Goal: Transaction & Acquisition: Purchase product/service

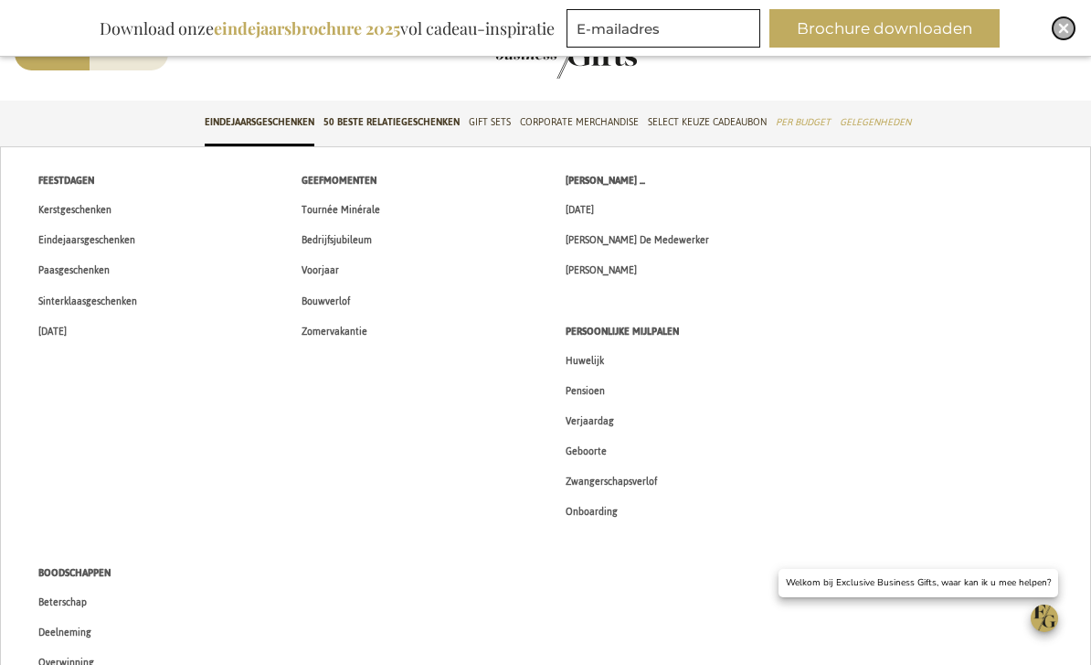
click at [1061, 26] on img "Close" at bounding box center [1064, 28] width 11 height 11
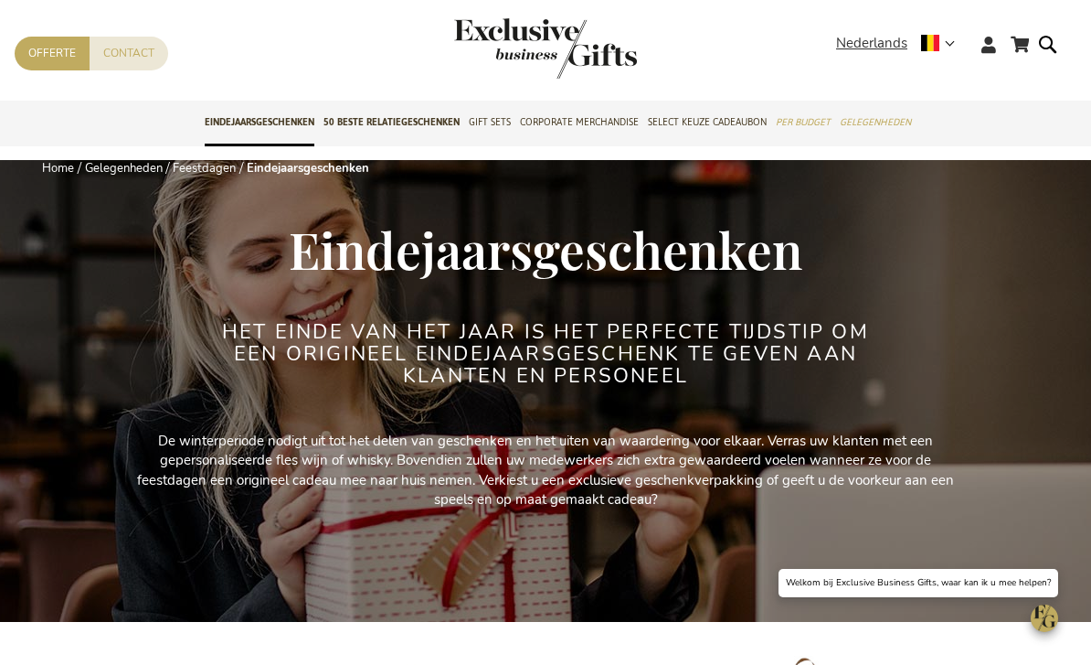
click at [1048, 48] on form "Search Search" at bounding box center [1053, 59] width 18 height 52
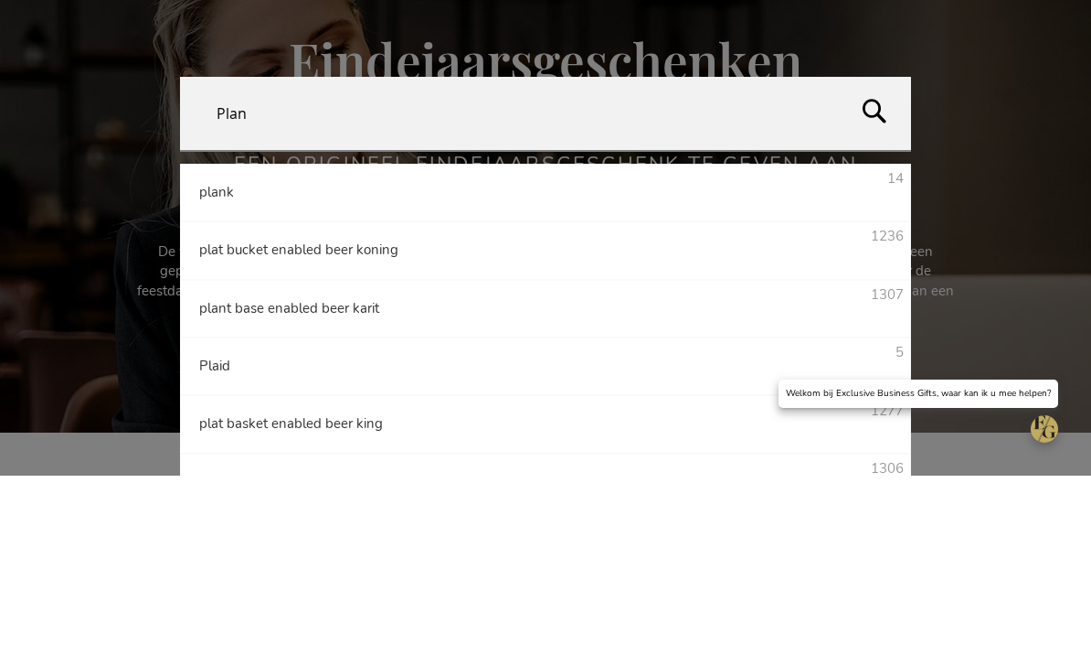
type input "Plank"
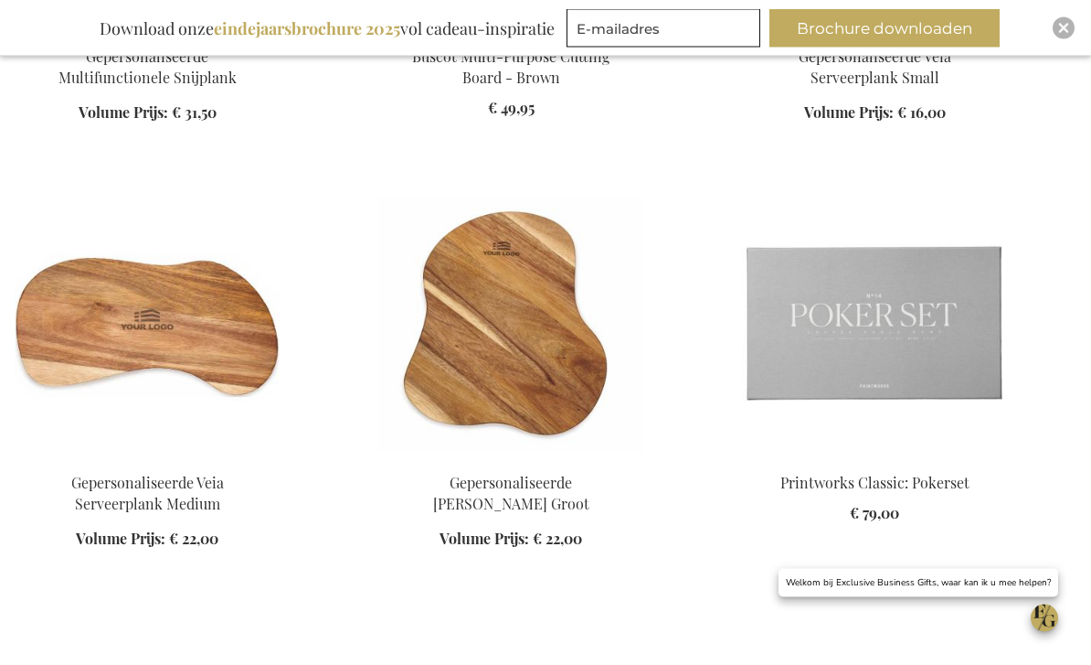
scroll to position [1716, 0]
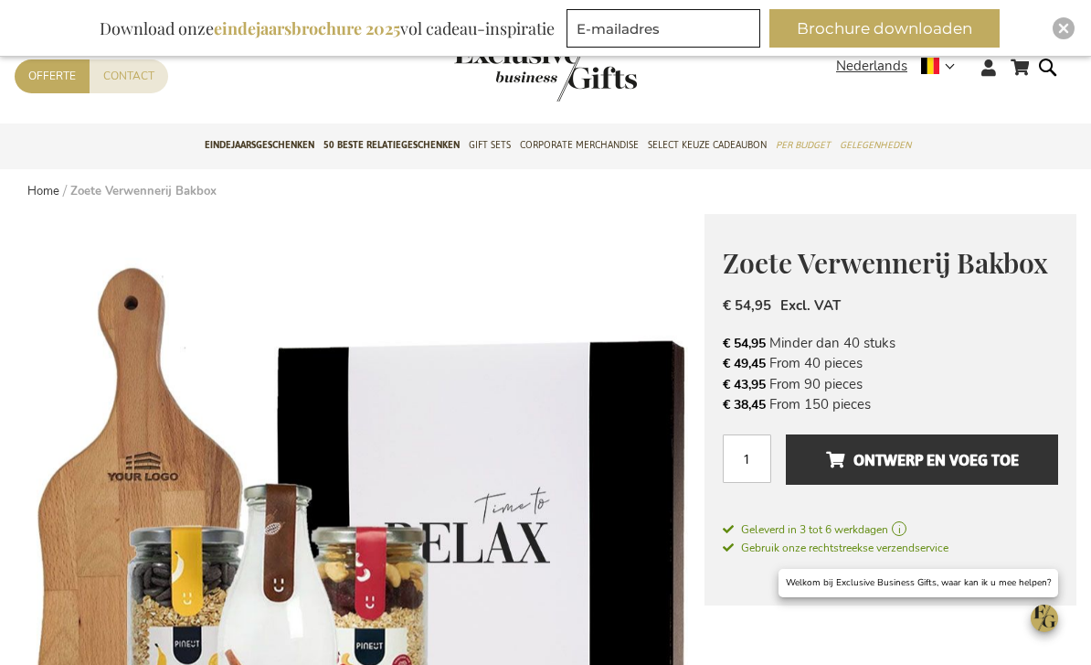
scroll to position [33, 0]
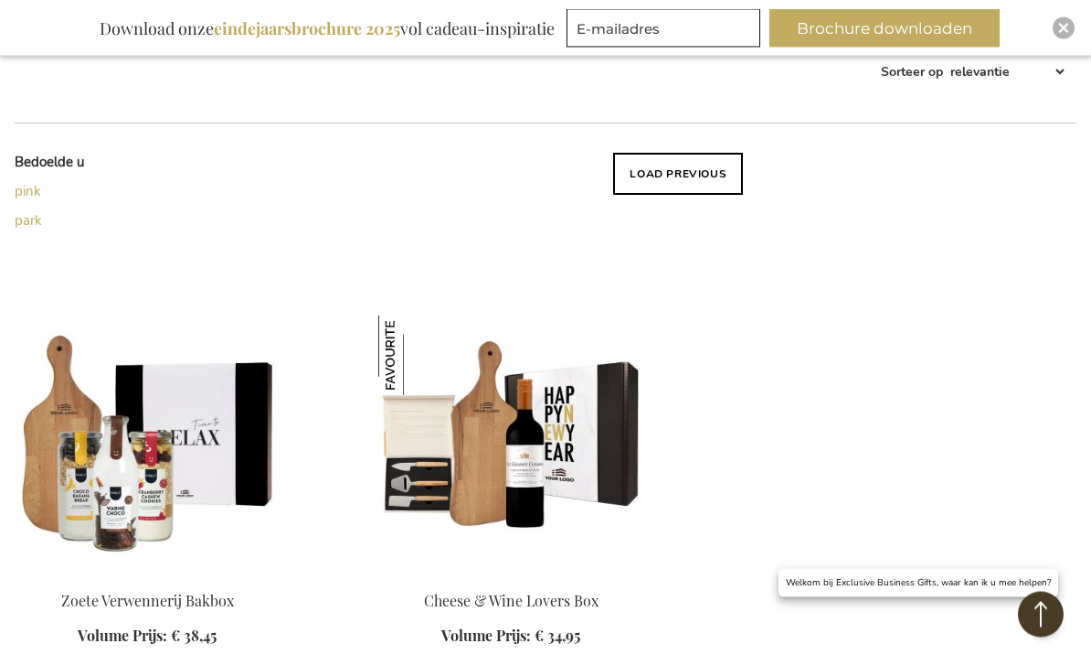
scroll to position [320, 0]
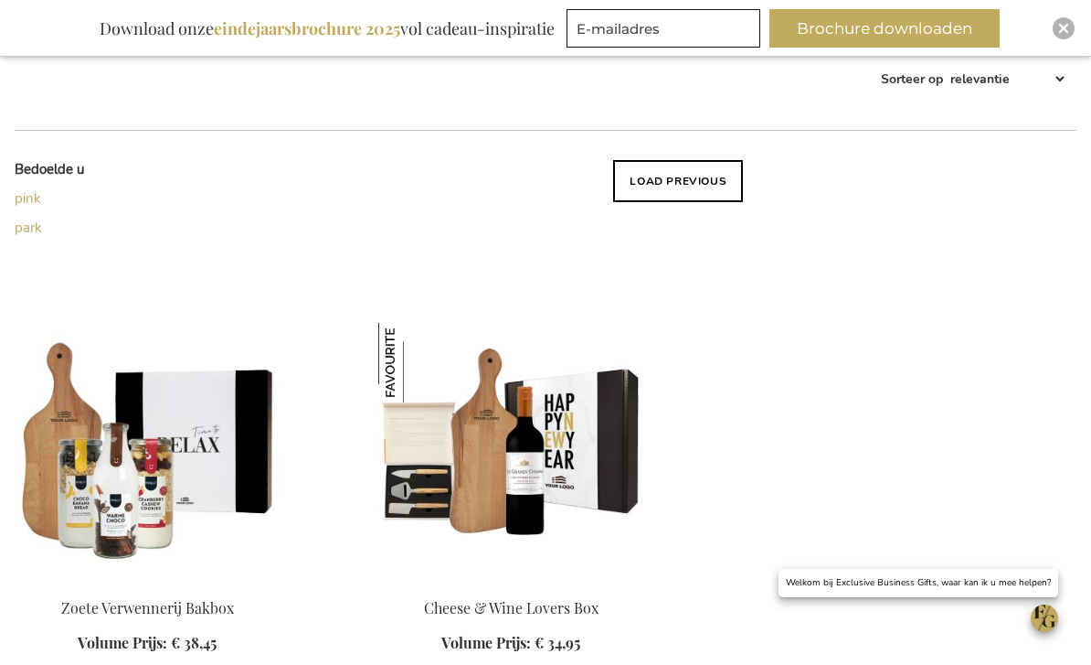
click at [647, 192] on button "Load previous" at bounding box center [678, 181] width 130 height 42
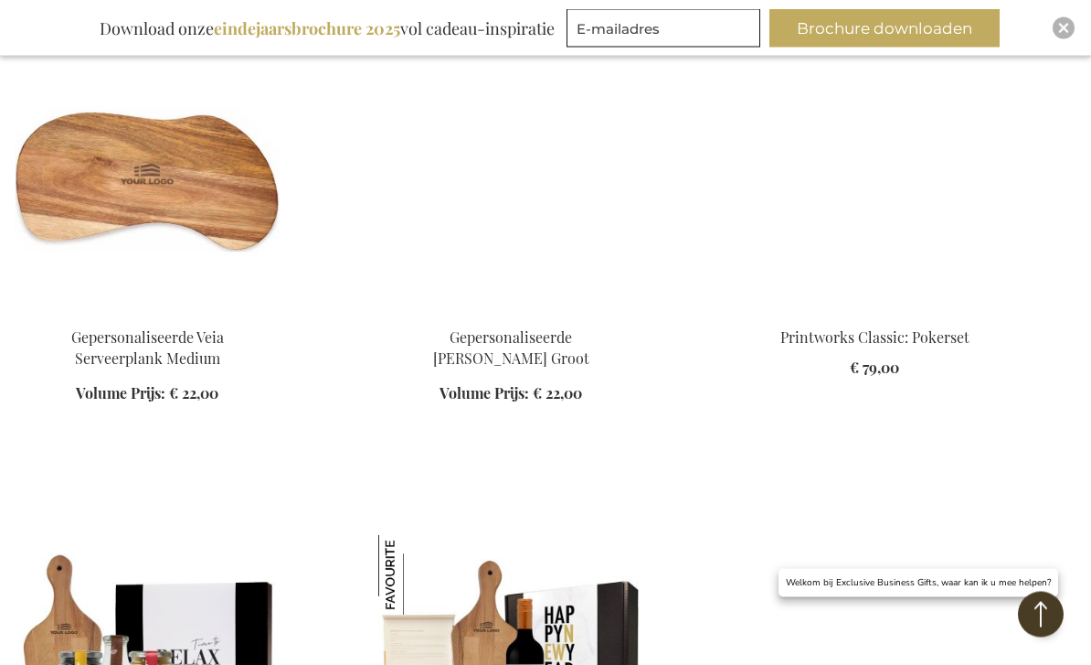
scroll to position [1861, 0]
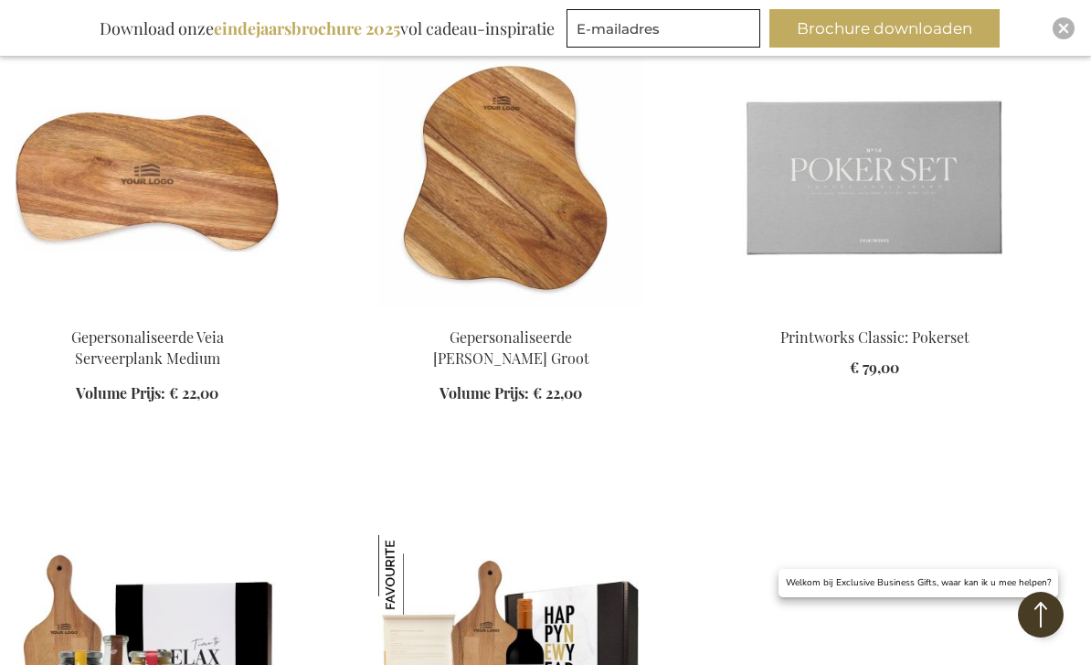
click at [414, 238] on img at bounding box center [510, 179] width 265 height 256
